Goal: Information Seeking & Learning: Learn about a topic

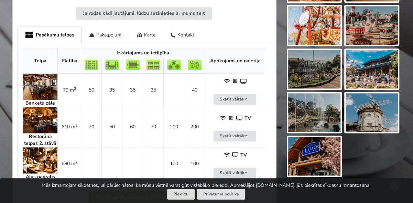
scroll to position [410, 0]
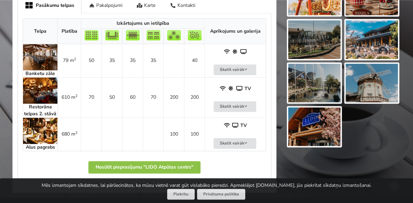
click at [39, 57] on img at bounding box center [40, 57] width 34 height 26
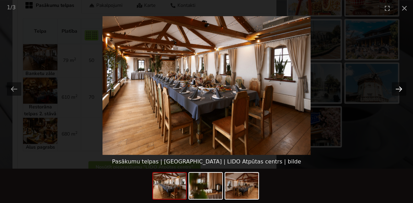
click at [399, 86] on button "Next slide" at bounding box center [399, 88] width 14 height 13
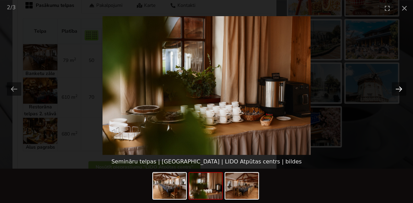
click at [399, 86] on button "Next slide" at bounding box center [399, 88] width 14 height 13
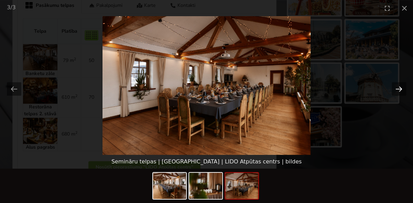
click at [399, 86] on button "Next slide" at bounding box center [399, 88] width 14 height 13
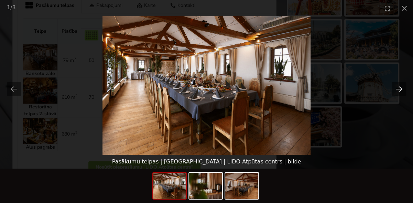
click at [399, 86] on button "Next slide" at bounding box center [399, 88] width 14 height 13
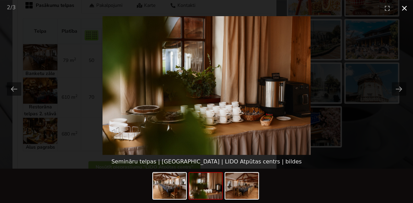
click at [405, 5] on button "Close gallery" at bounding box center [404, 8] width 17 height 16
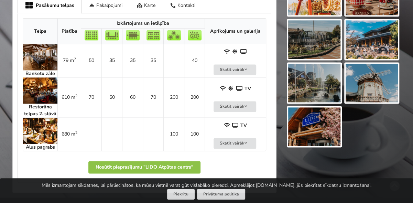
click at [38, 128] on img at bounding box center [40, 131] width 34 height 26
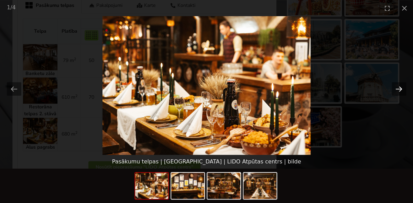
click at [396, 88] on button "Next slide" at bounding box center [399, 88] width 14 height 13
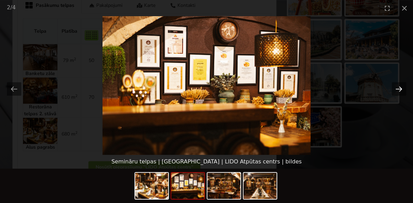
click at [396, 88] on button "Next slide" at bounding box center [399, 88] width 14 height 13
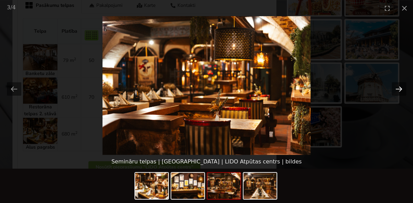
click at [396, 88] on button "Next slide" at bounding box center [399, 88] width 14 height 13
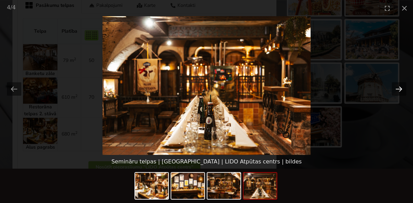
click at [396, 88] on button "Next slide" at bounding box center [399, 88] width 14 height 13
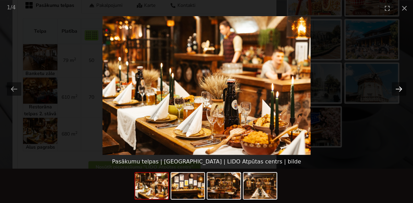
click at [396, 88] on button "Next slide" at bounding box center [399, 88] width 14 height 13
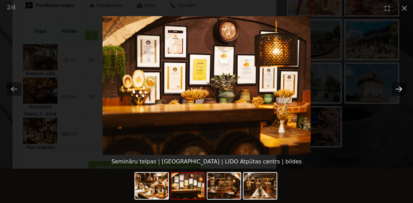
click at [396, 88] on button "Next slide" at bounding box center [399, 88] width 14 height 13
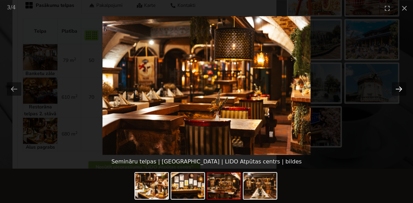
click at [396, 88] on button "Next slide" at bounding box center [399, 88] width 14 height 13
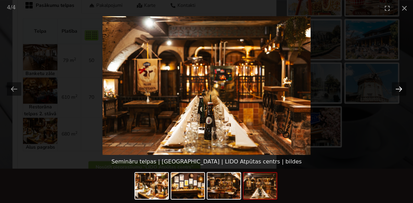
click at [396, 88] on button "Next slide" at bounding box center [399, 88] width 14 height 13
